Goal: Task Accomplishment & Management: Use online tool/utility

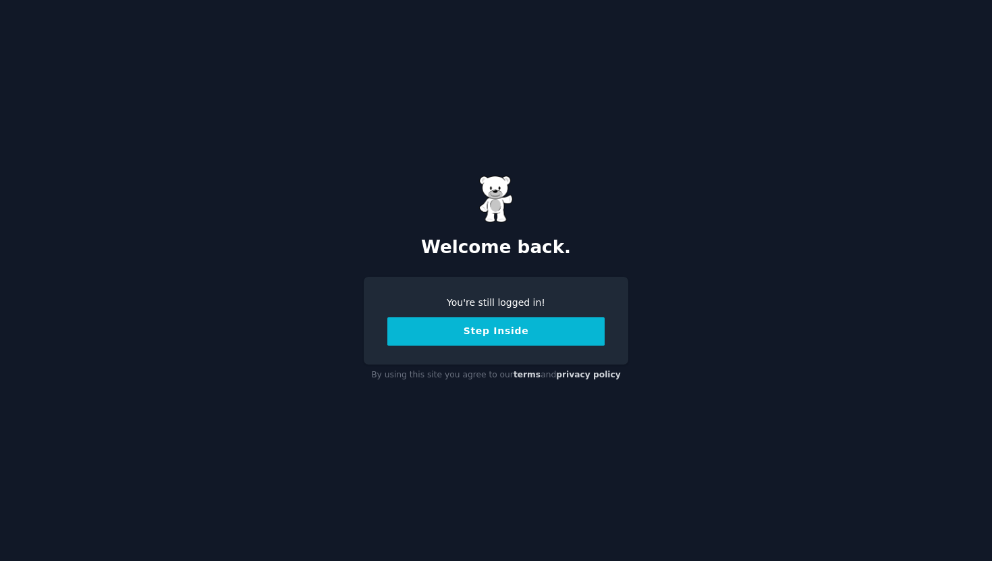
click at [495, 338] on button "Step Inside" at bounding box center [495, 331] width 217 height 28
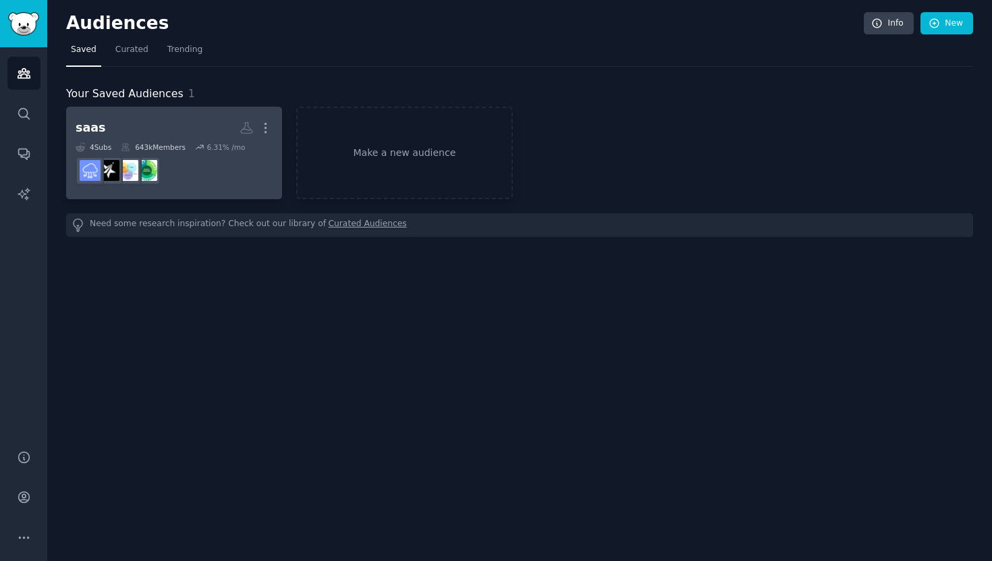
click at [174, 123] on h2 "saas More" at bounding box center [174, 128] width 197 height 24
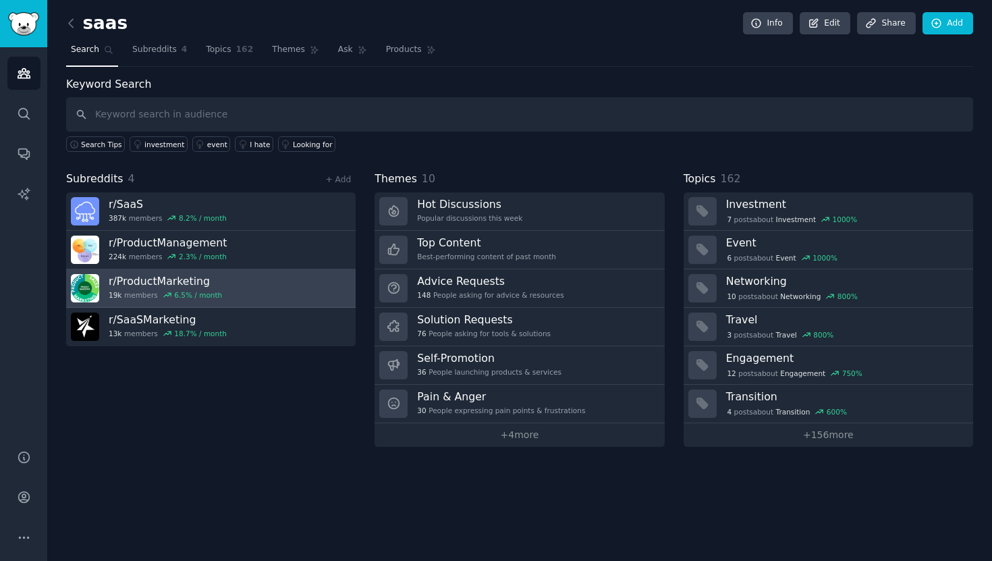
click at [237, 287] on link "r/ ProductMarketing 19k members 6.5 % / month" at bounding box center [210, 288] width 289 height 38
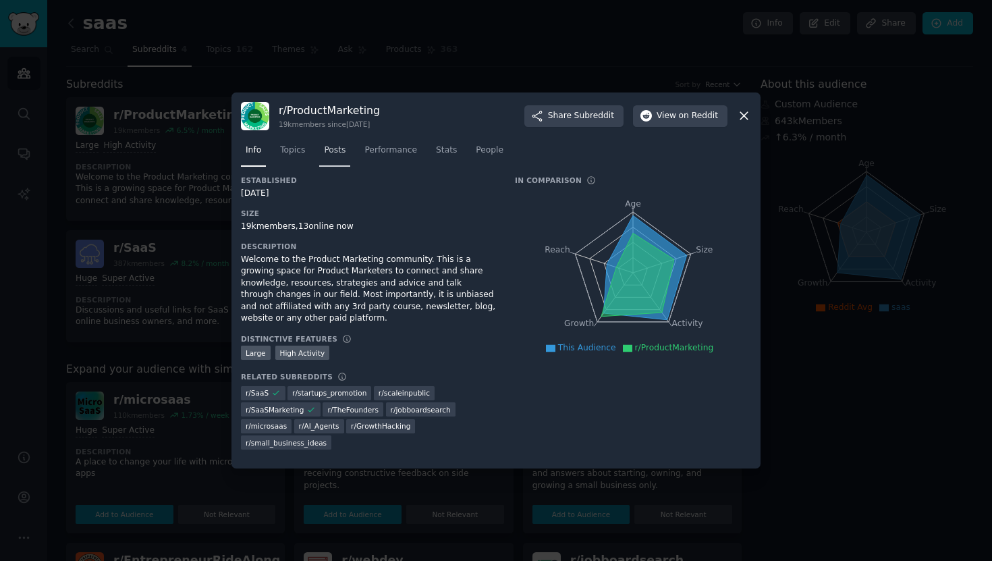
click at [339, 154] on span "Posts" at bounding box center [335, 150] width 22 height 12
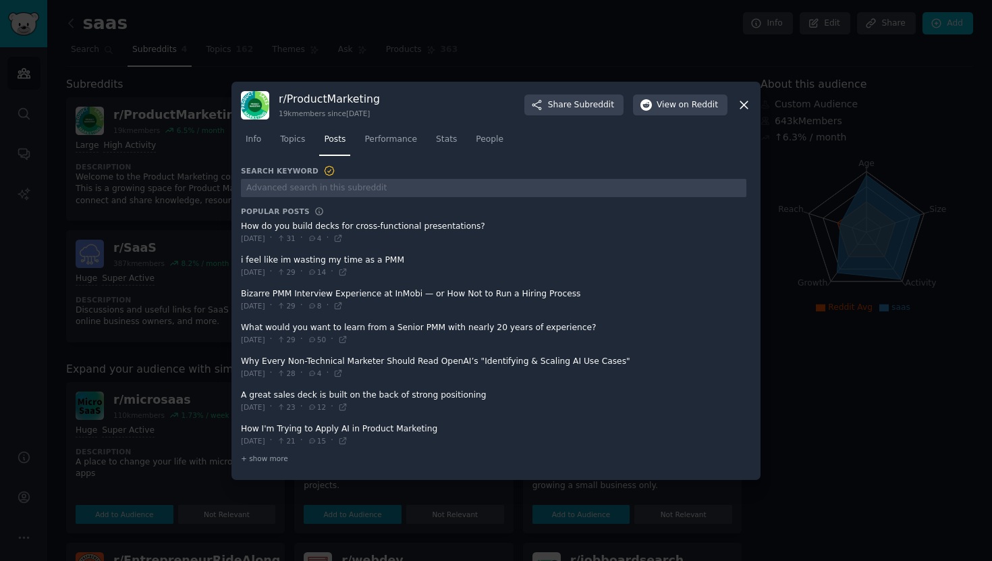
click at [738, 109] on icon at bounding box center [744, 105] width 14 height 14
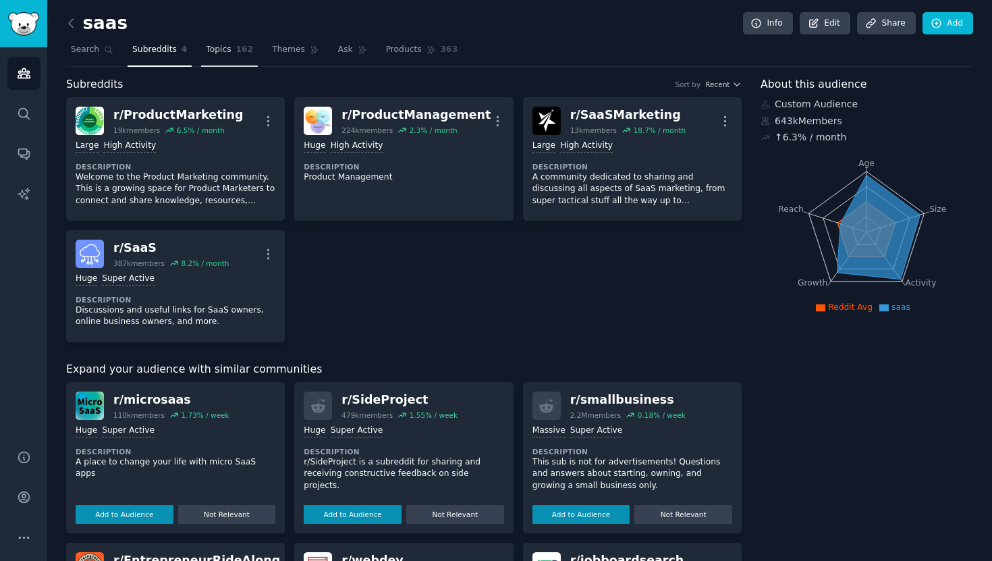
click at [231, 42] on link "Topics 162" at bounding box center [229, 53] width 57 height 28
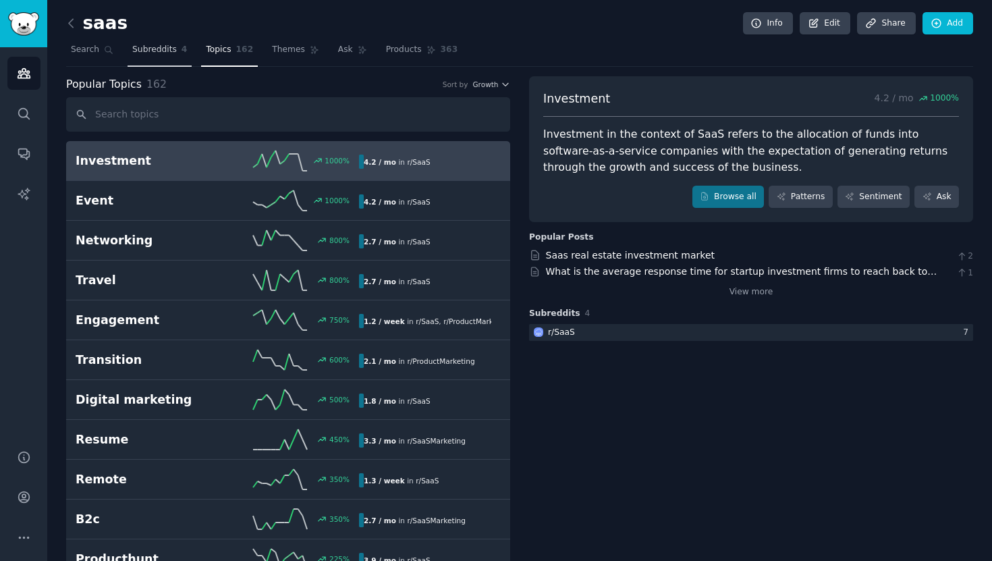
click at [165, 49] on span "Subreddits" at bounding box center [154, 50] width 45 height 12
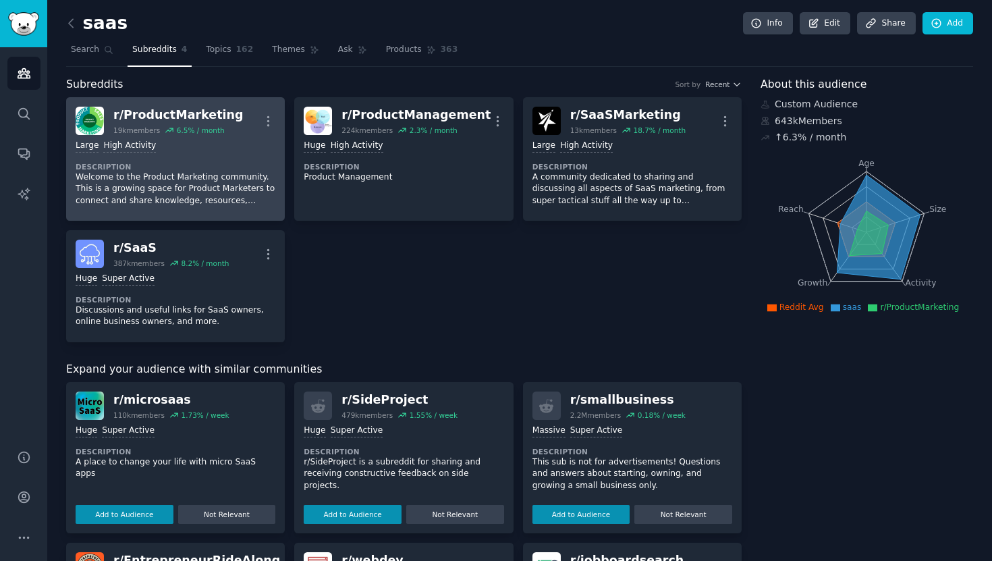
click at [204, 108] on div "r/ ProductMarketing" at bounding box center [178, 115] width 130 height 17
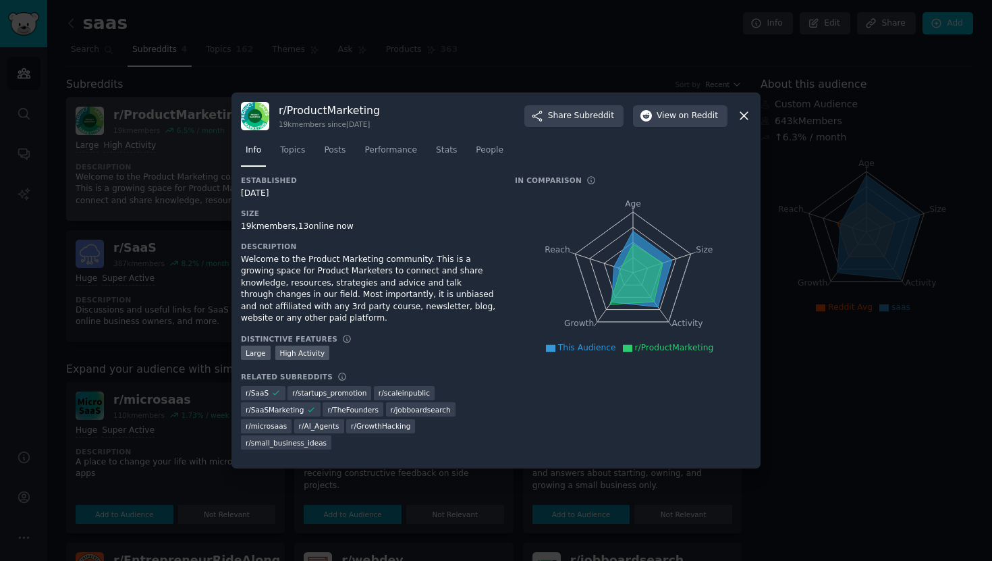
click at [204, 108] on div at bounding box center [496, 280] width 992 height 561
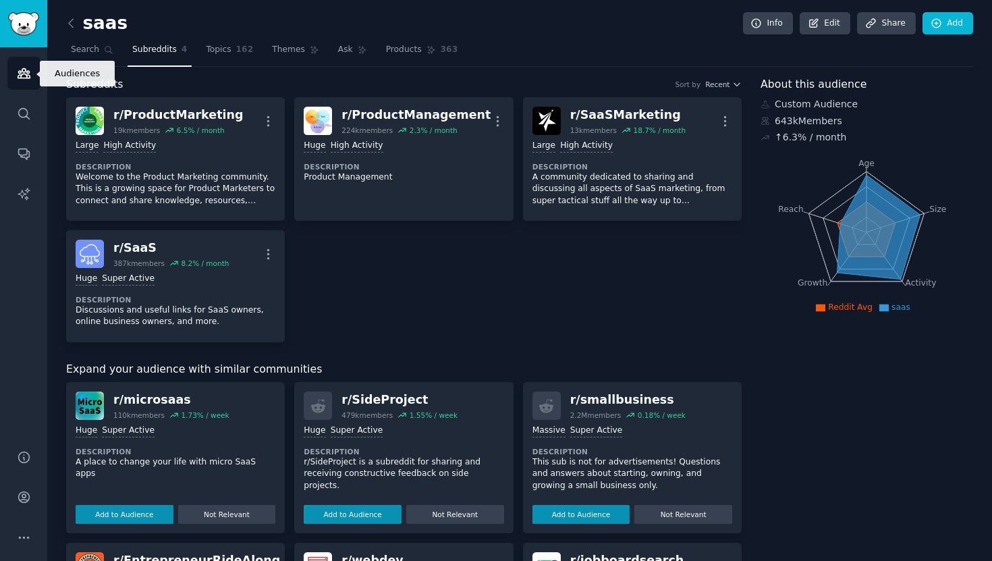
click at [9, 74] on link "Audiences" at bounding box center [23, 73] width 33 height 33
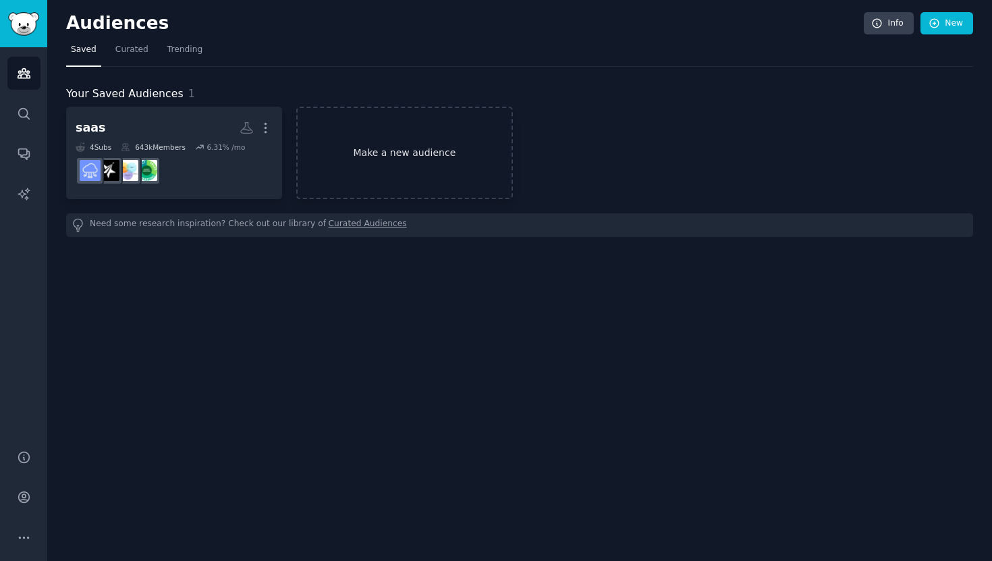
click at [399, 134] on link "Make a new audience" at bounding box center [404, 153] width 216 height 92
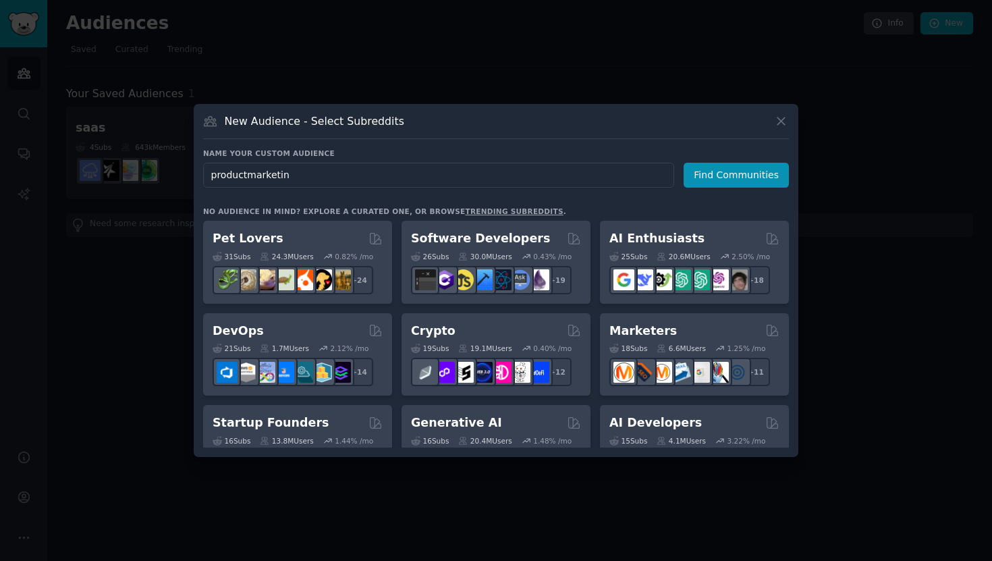
type input "productmarketing"
click button "Find Communities" at bounding box center [735, 175] width 105 height 25
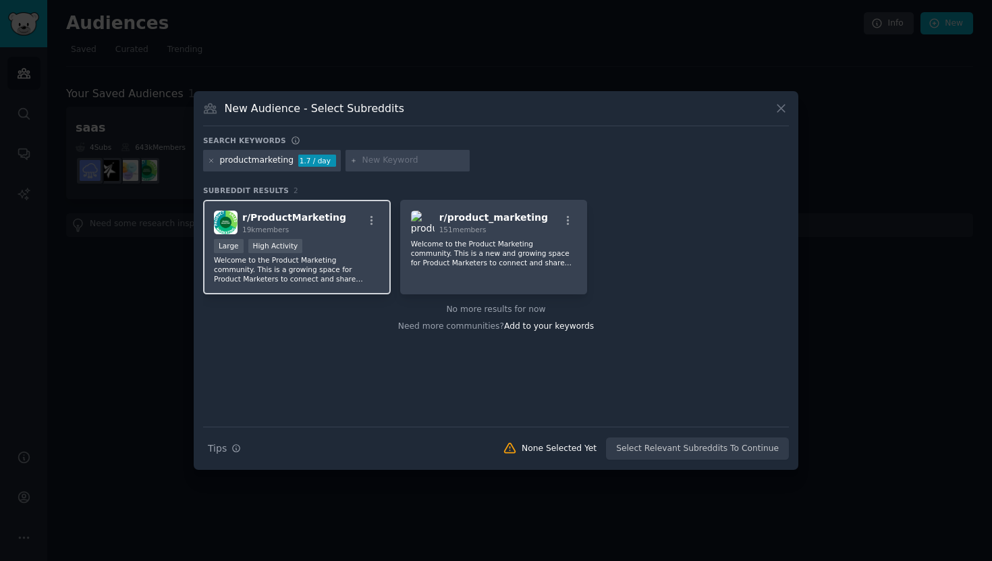
click at [341, 234] on div "r/ ProductMarketing 19k members Large High Activity Welcome to the Product Mark…" at bounding box center [297, 247] width 188 height 95
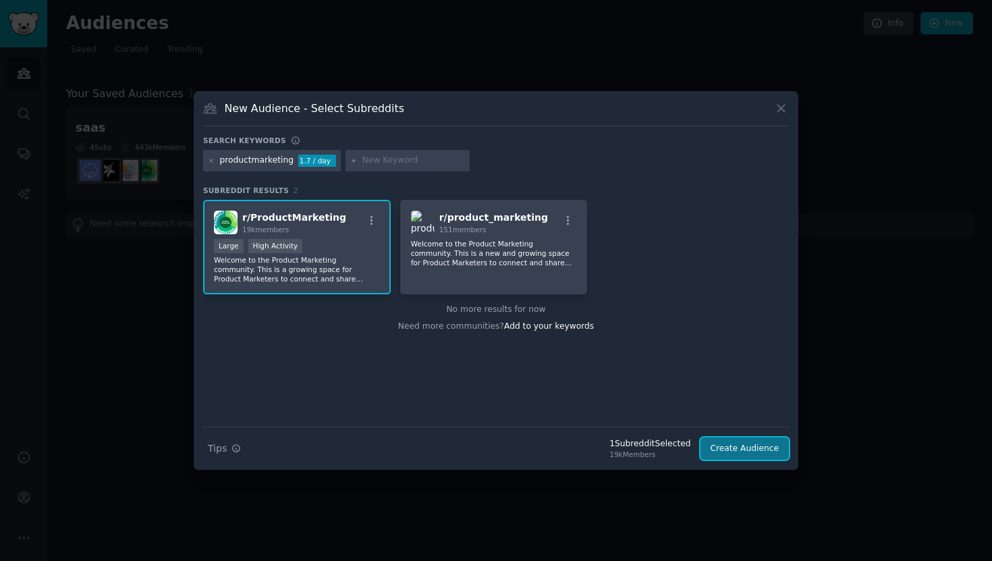
click at [740, 446] on button "Create Audience" at bounding box center [744, 448] width 89 height 23
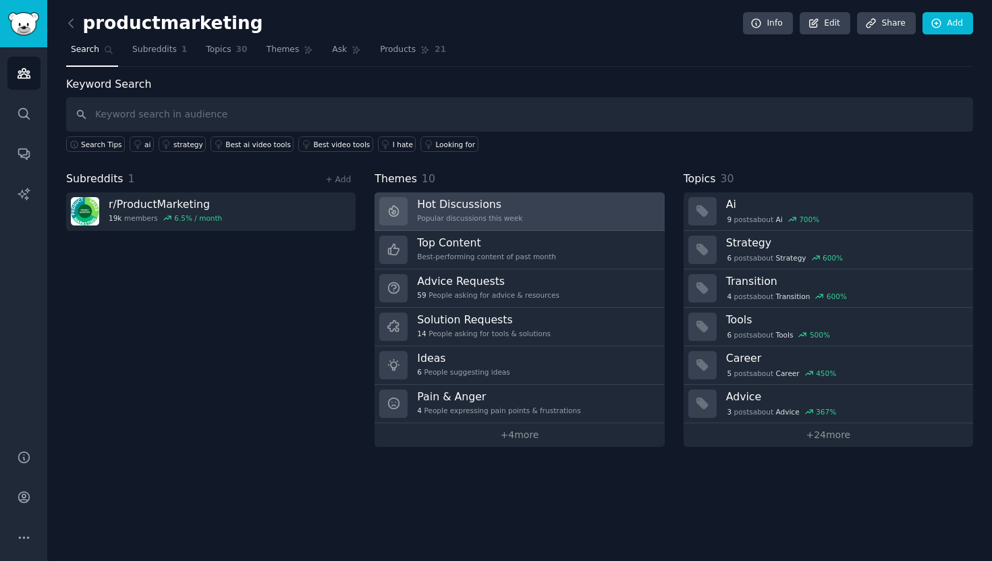
click at [495, 204] on h3 "Hot Discussions" at bounding box center [469, 204] width 105 height 14
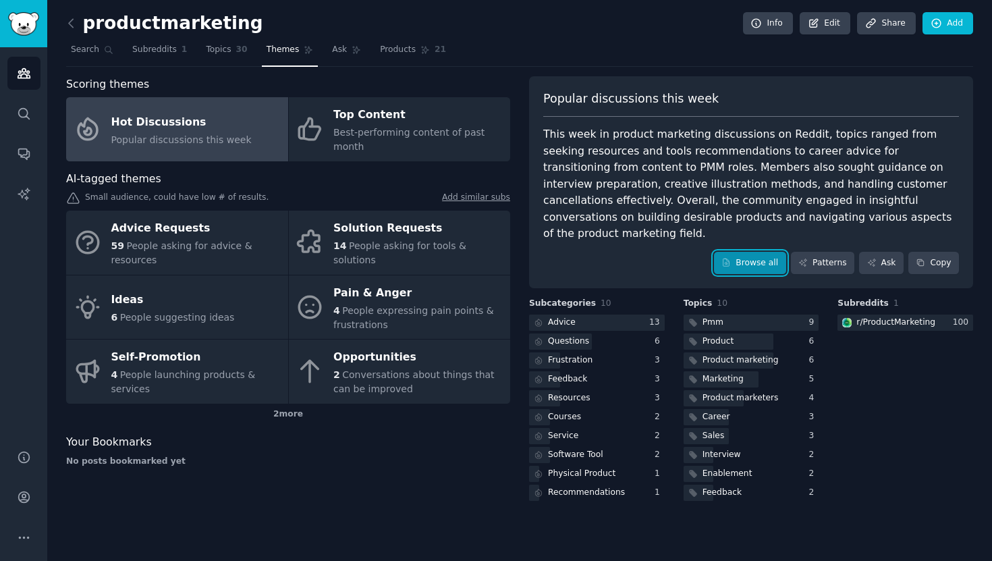
click at [749, 252] on link "Browse all" at bounding box center [750, 263] width 72 height 23
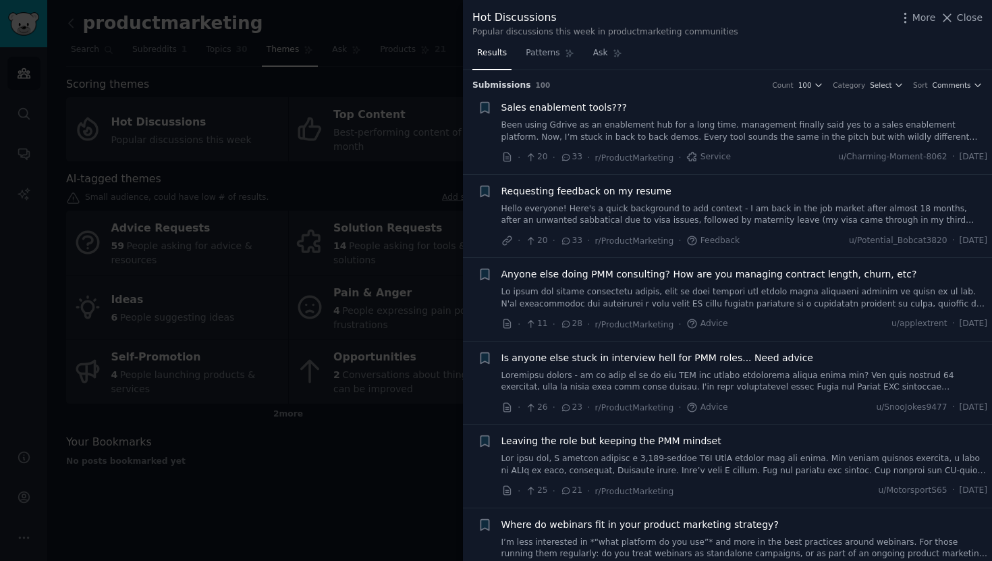
click at [779, 136] on link "Been using Gdrive as an enablement hub for a long time. management finally said…" at bounding box center [744, 131] width 486 height 24
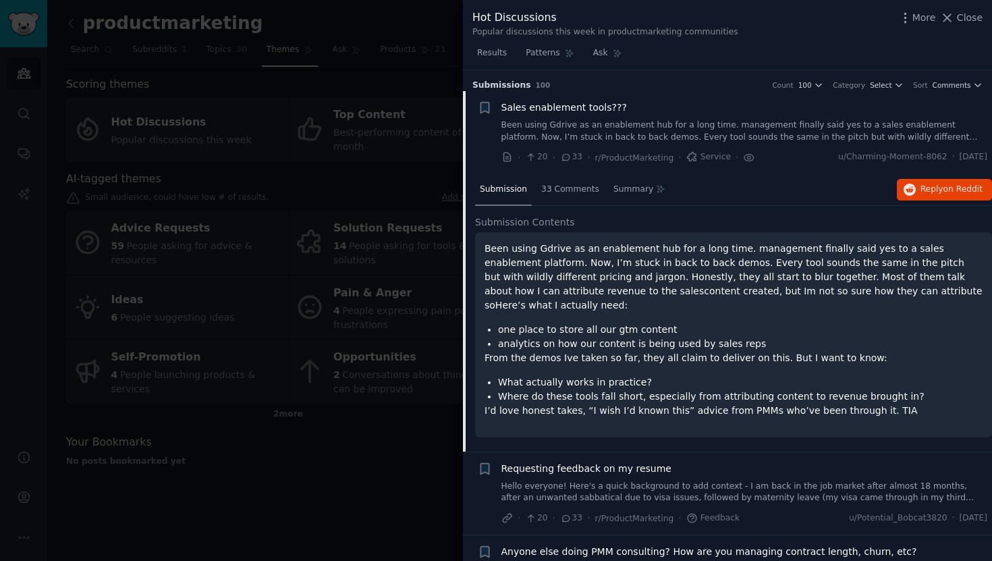
click at [441, 98] on div at bounding box center [496, 280] width 992 height 561
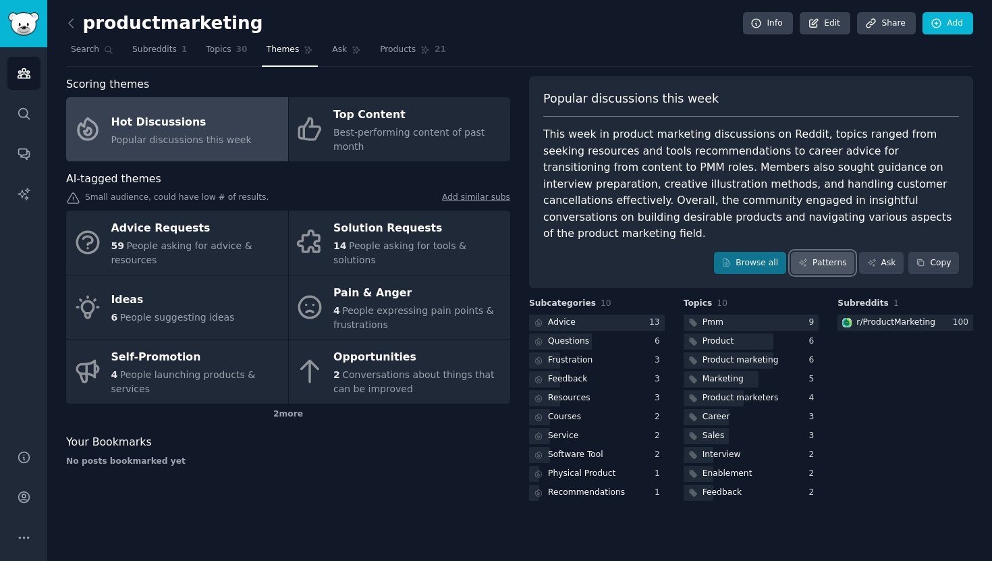
click at [800, 256] on link "Patterns" at bounding box center [822, 263] width 63 height 23
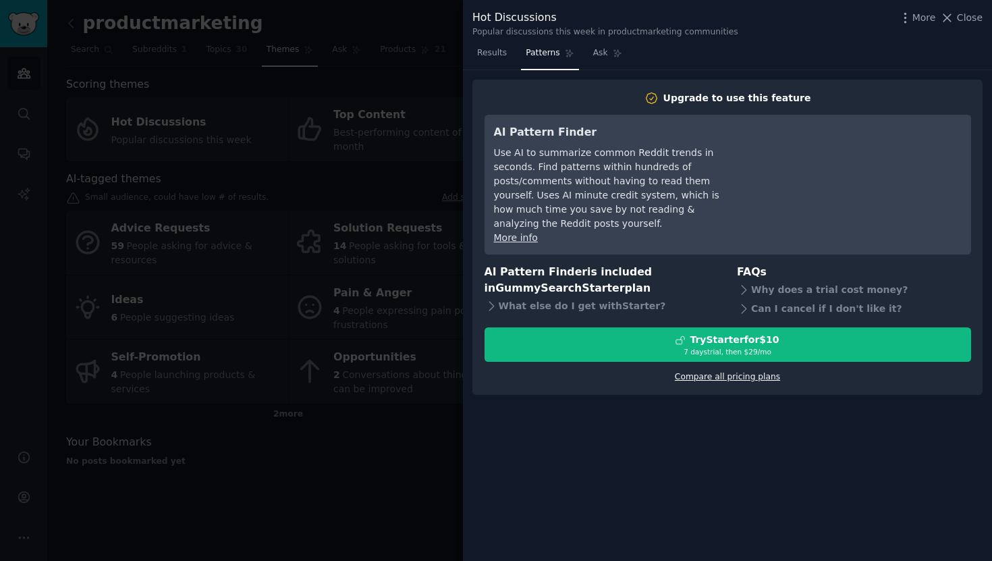
click at [761, 372] on link "Compare all pricing plans" at bounding box center [727, 376] width 105 height 9
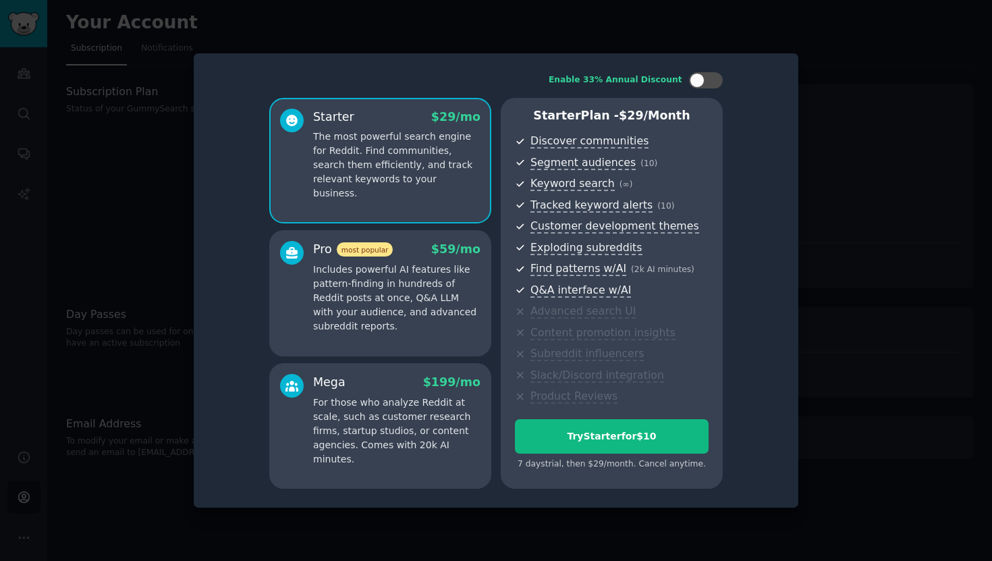
click at [458, 284] on p "Includes powerful AI features like pattern-finding in hundreds of Reddit posts …" at bounding box center [396, 297] width 167 height 71
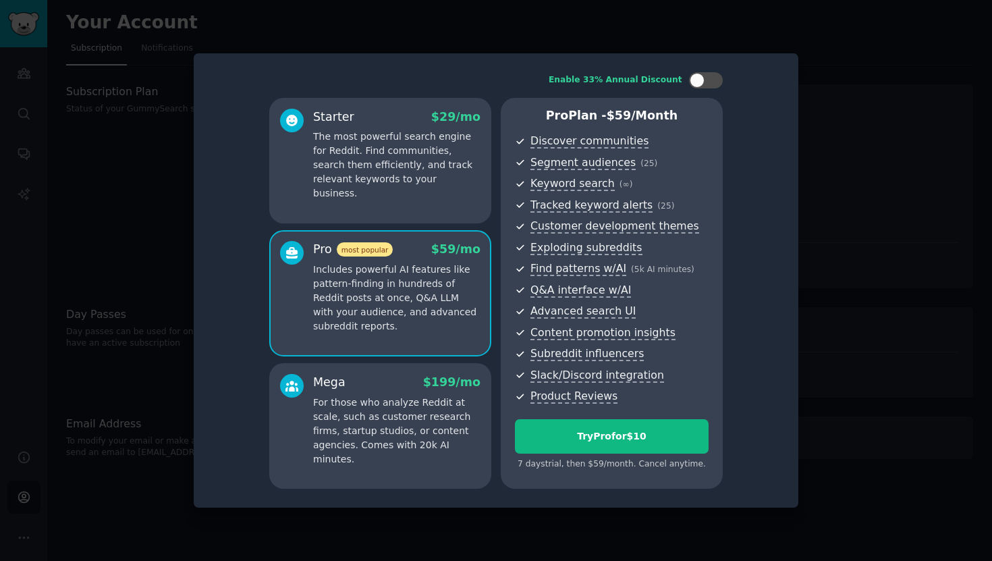
click at [441, 411] on p "For those who analyze Reddit at scale, such as customer research firms, startup…" at bounding box center [396, 430] width 167 height 71
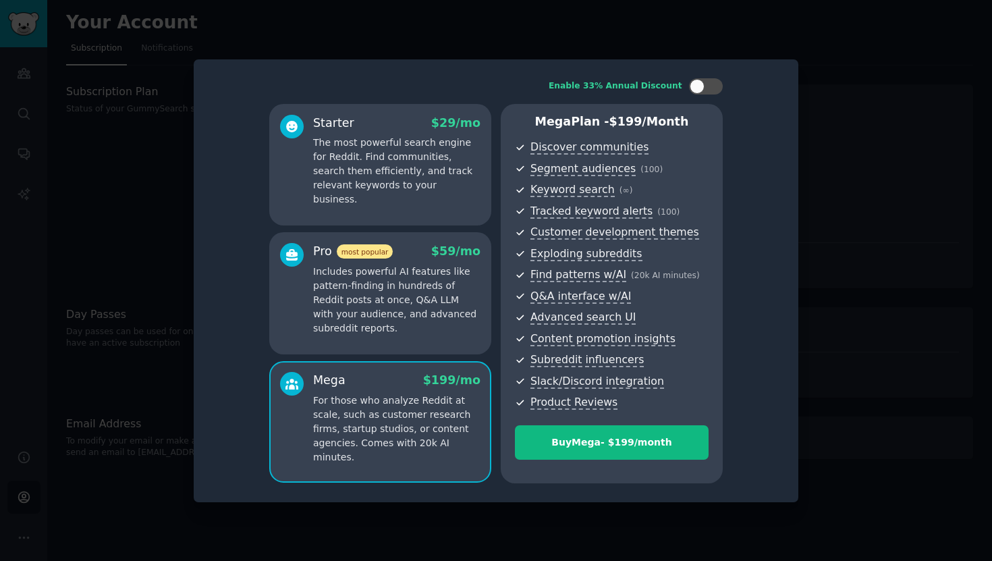
click at [444, 304] on p "Includes powerful AI features like pattern-finding in hundreds of Reddit posts …" at bounding box center [396, 299] width 167 height 71
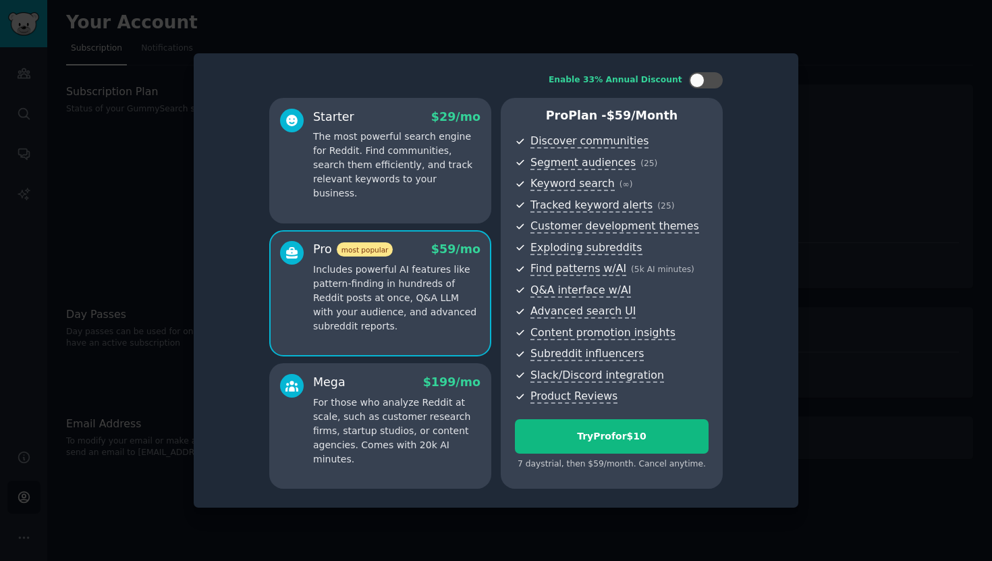
click at [443, 416] on p "For those who analyze Reddit at scale, such as customer research firms, startup…" at bounding box center [396, 430] width 167 height 71
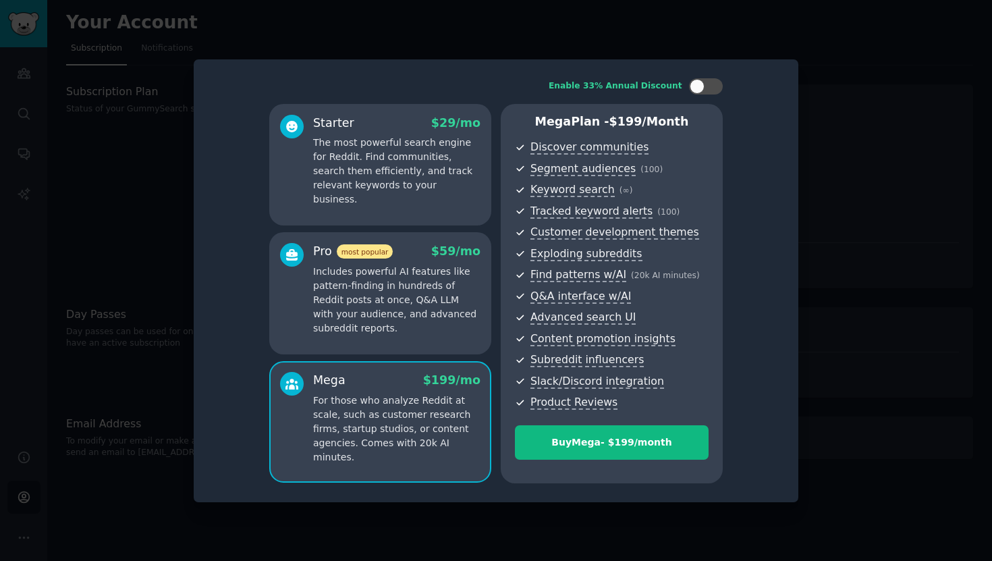
click at [443, 163] on p "The most powerful search engine for Reddit. Find communities, search them effic…" at bounding box center [396, 171] width 167 height 71
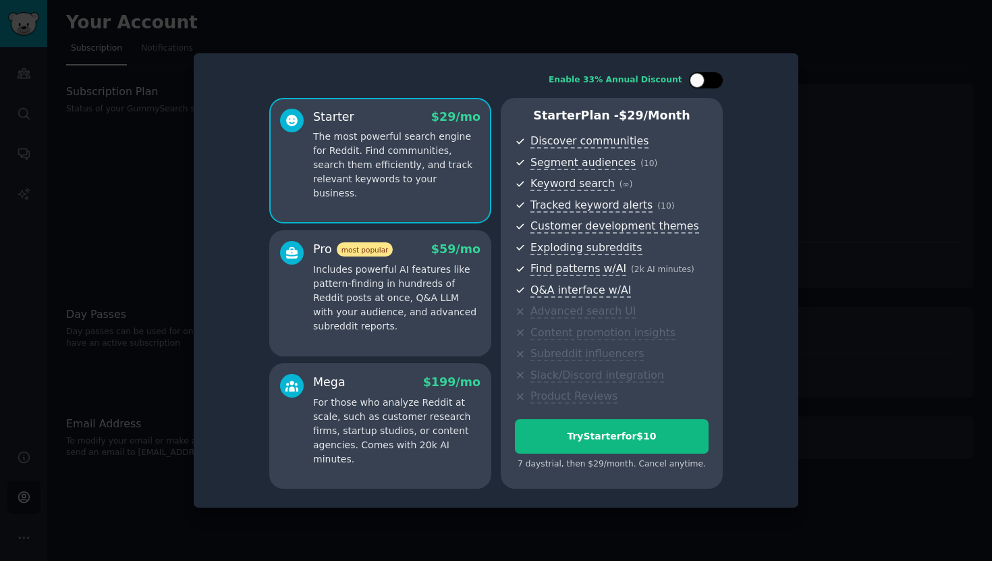
click at [698, 81] on div at bounding box center [696, 80] width 15 height 15
click at [698, 81] on icon at bounding box center [697, 80] width 7 height 7
click at [698, 81] on div at bounding box center [696, 80] width 15 height 15
click at [698, 81] on icon at bounding box center [697, 80] width 7 height 7
checkbox input "false"
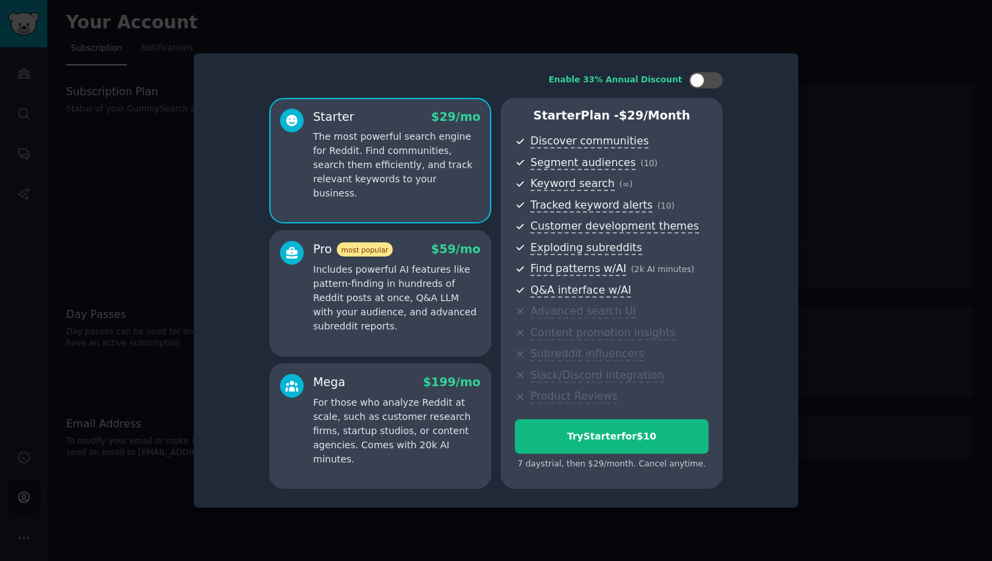
click at [886, 118] on div at bounding box center [496, 280] width 992 height 561
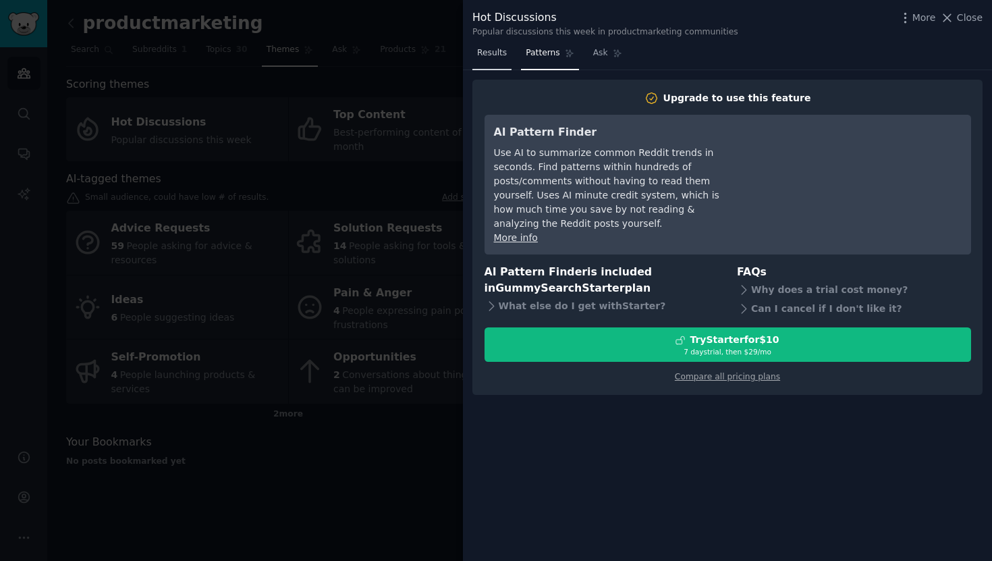
click at [495, 61] on link "Results" at bounding box center [491, 56] width 39 height 28
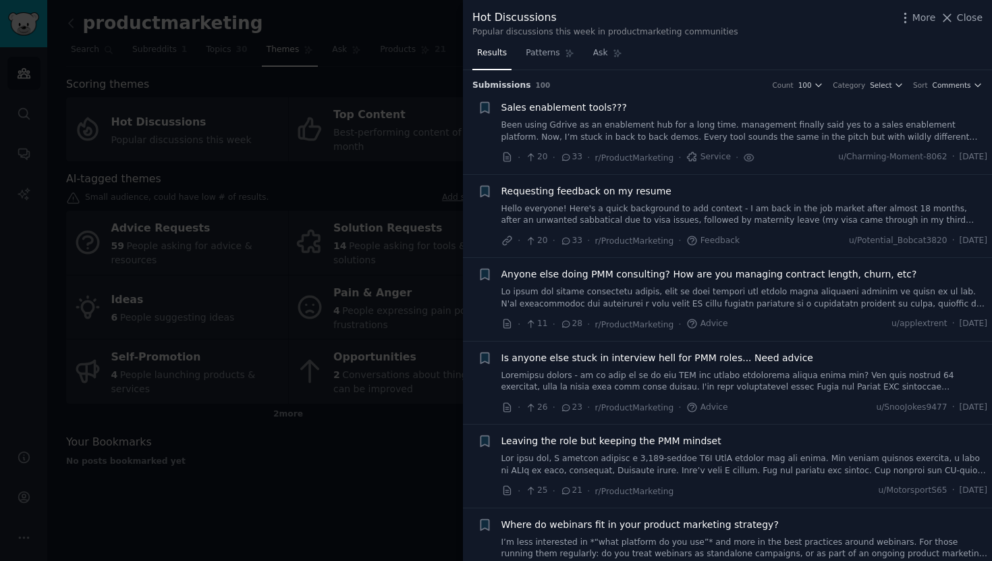
click at [370, 117] on div at bounding box center [496, 280] width 992 height 561
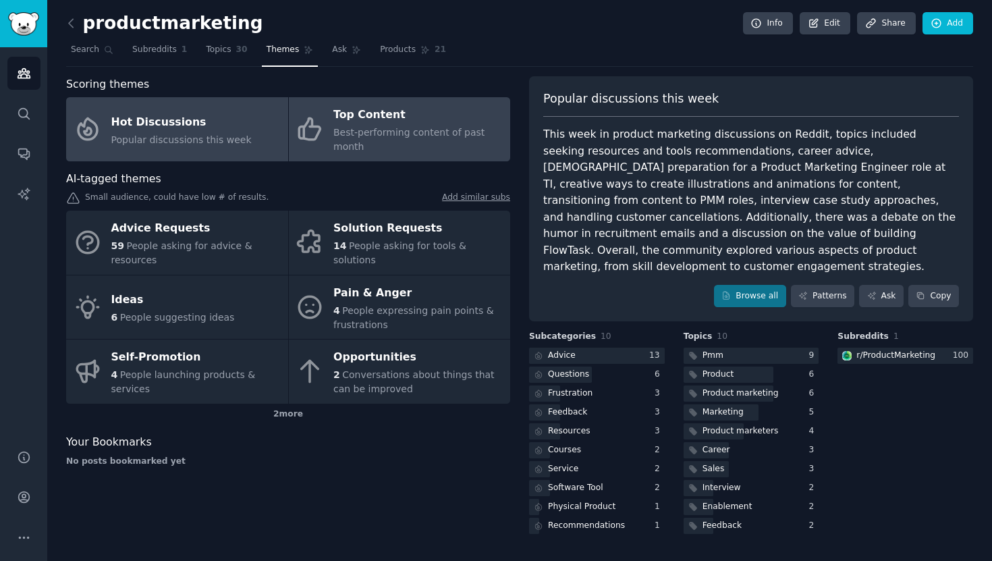
click at [424, 116] on div "Top Content" at bounding box center [418, 116] width 170 height 22
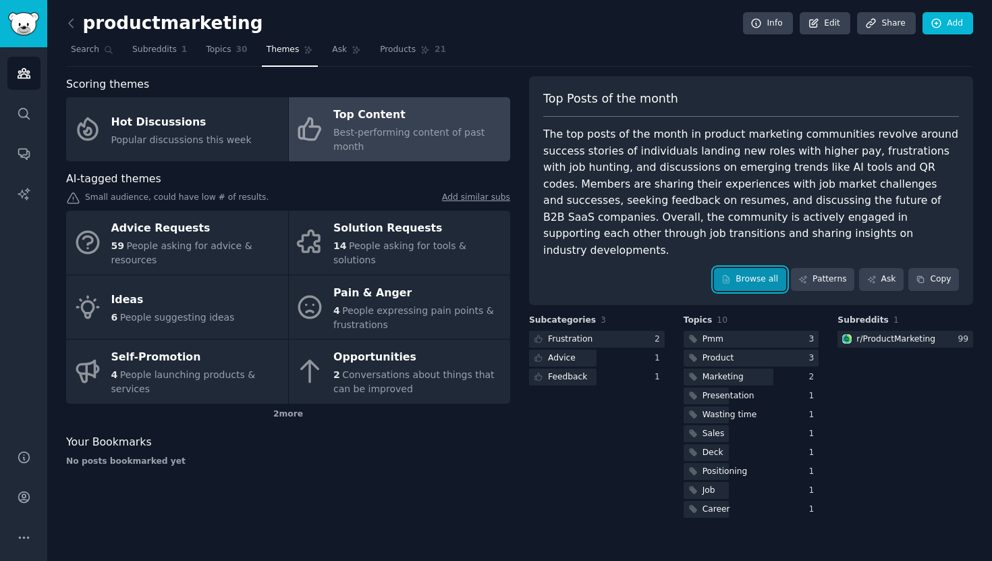
click at [741, 268] on link "Browse all" at bounding box center [750, 279] width 72 height 23
